Goal: Navigation & Orientation: Understand site structure

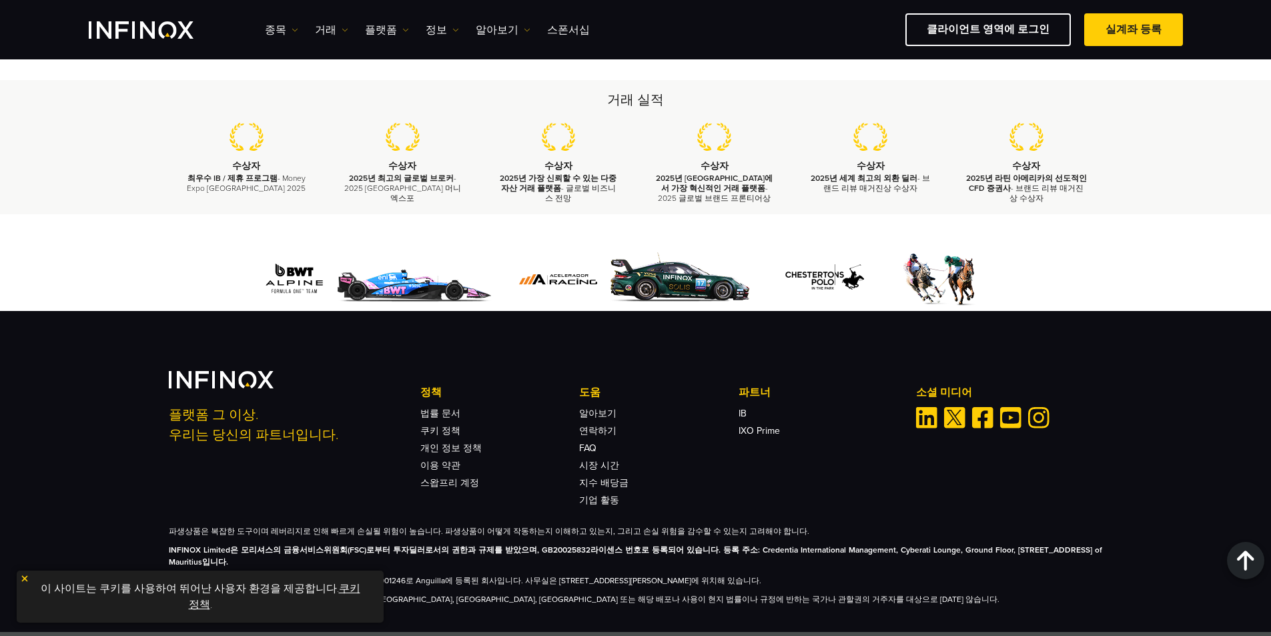
click at [21, 579] on img at bounding box center [24, 578] width 9 height 9
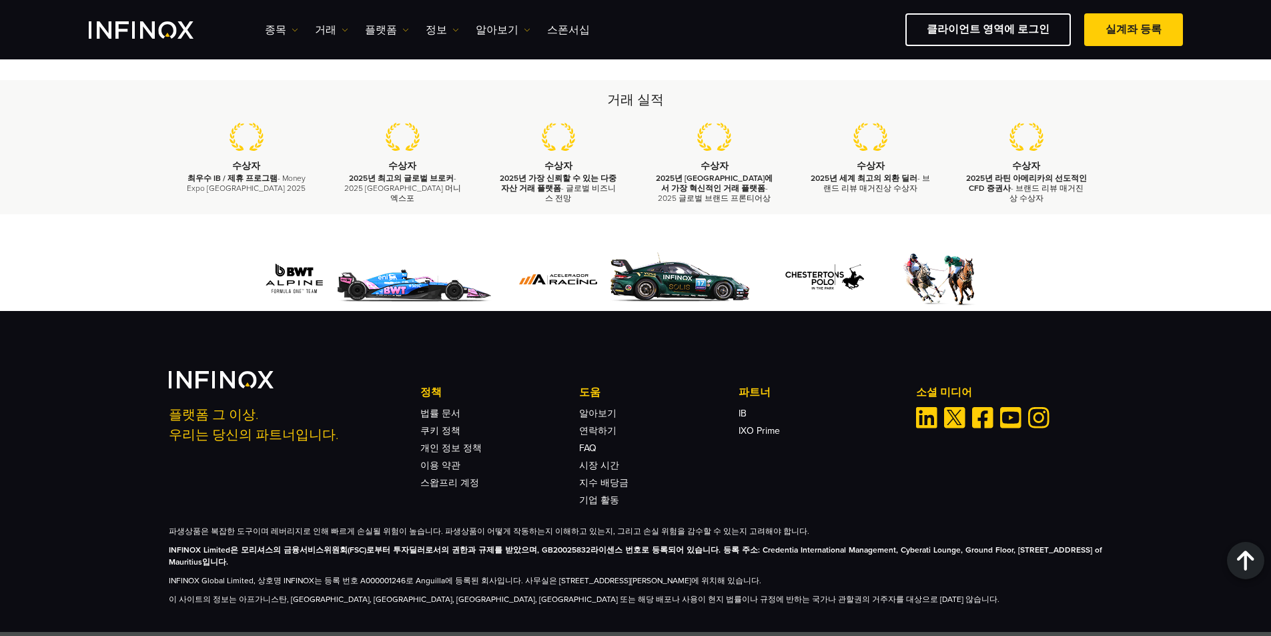
click at [141, 536] on div "플랫폼 그 이상. 우리는 당신의 파트너입니다. 정책 법률 문서 쿠키 정책 개인 정보 정책 이용 약관 도움 FAQ IB IB" at bounding box center [635, 471] width 1271 height 321
click at [728, 490] on div "플랫폼 그 이상. 우리는 당신의 파트너입니다. 정책 법률 문서 쿠키 정책 개인 정보 정책 이용 약관 스왑프리 계정 도움" at bounding box center [635, 488] width 961 height 234
click at [813, 371] on div "플랫폼 그 이상. 우리는 당신의 파트너입니다. 정책 법률 문서 쿠키 정책 개인 정보 정책 이용 약관" at bounding box center [636, 438] width 934 height 134
click at [334, 545] on strong "INFINOX Limited은 모리셔스의 금융서비스위원회(FSC)로부터 투자딜러로서의 권한과 규제를 받았으며, GB20025832라이센스 번호…" at bounding box center [636, 555] width 934 height 21
click at [533, 555] on div "파생상품은 복잡한 도구이며 레버리지로 인해 빠르게 손실될 위험이 높습니다. 파생상품이 어떻게 작동하는지 이해하고 있는지, 그리고 손실 위험을 …" at bounding box center [636, 565] width 934 height 80
